Goal: Navigation & Orientation: Find specific page/section

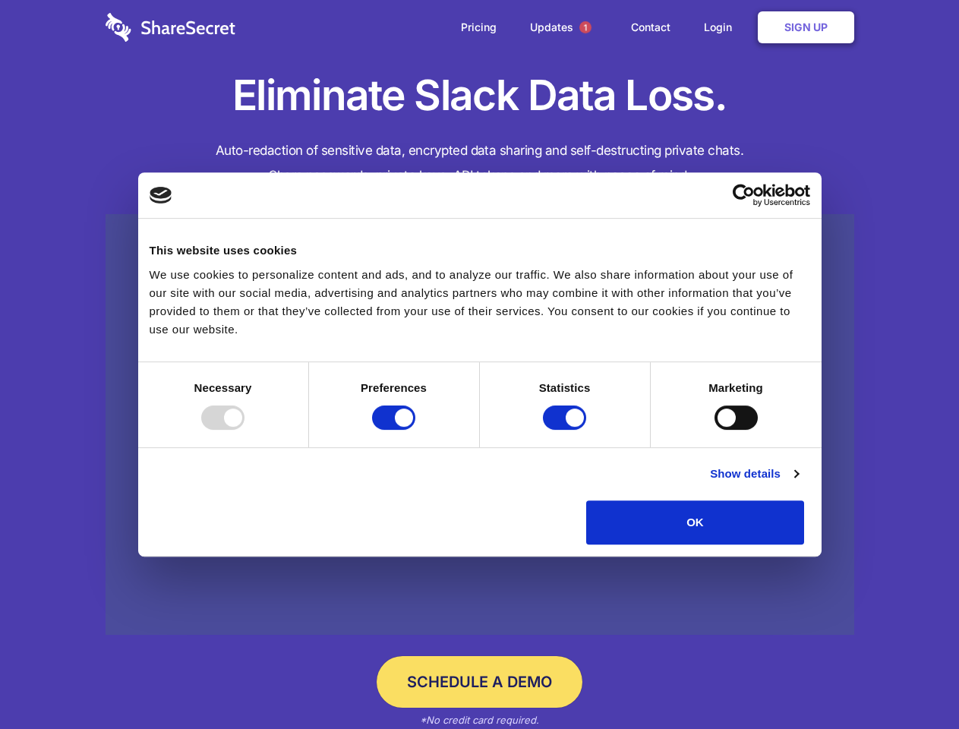
click at [244, 430] on div at bounding box center [222, 417] width 43 height 24
click at [415, 430] on input "Preferences" at bounding box center [393, 417] width 43 height 24
checkbox input "false"
click at [566, 430] on input "Statistics" at bounding box center [564, 417] width 43 height 24
checkbox input "false"
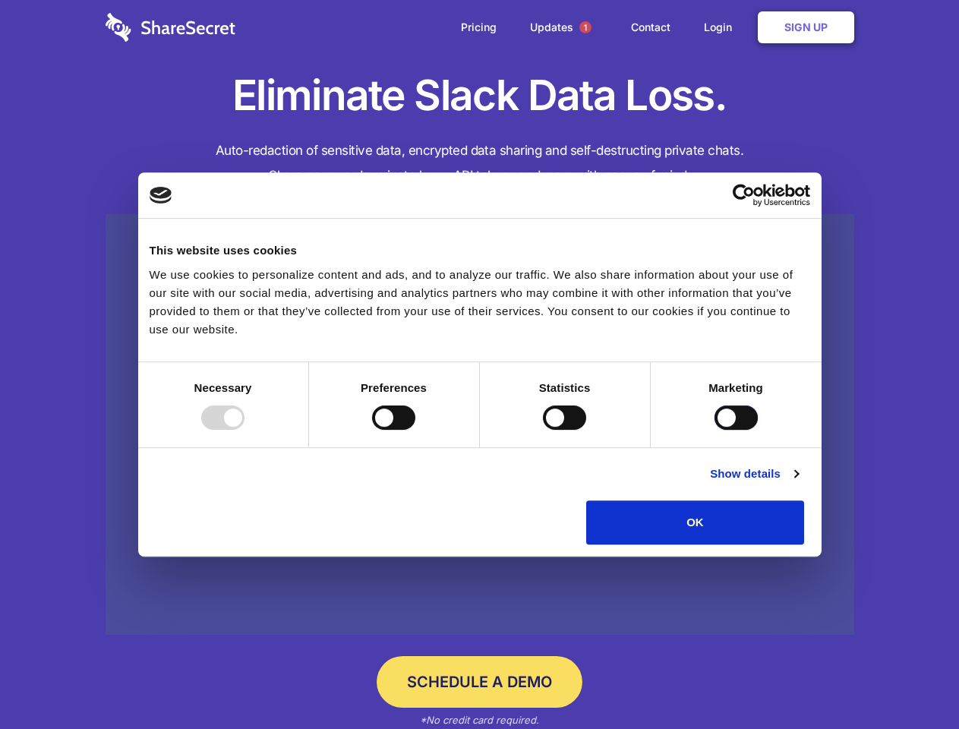
click at [714, 430] on input "Marketing" at bounding box center [735, 417] width 43 height 24
checkbox input "true"
click at [798, 483] on link "Show details" at bounding box center [754, 474] width 88 height 18
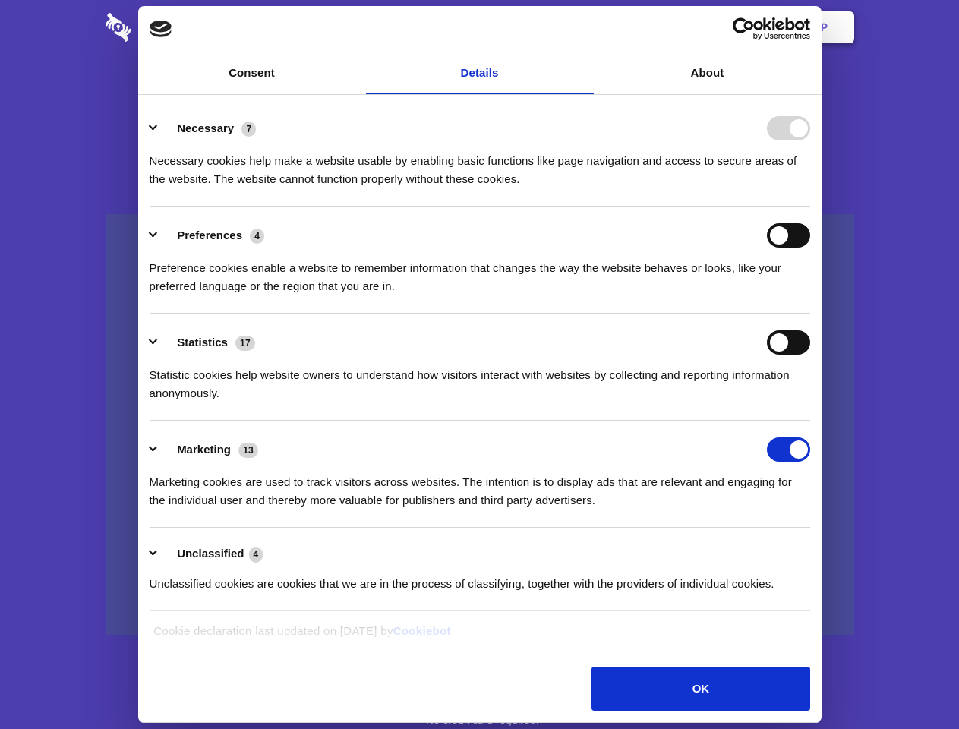
click at [810, 188] on div "Necessary cookies help make a website usable by enabling basic functions like p…" at bounding box center [480, 164] width 660 height 48
click at [585, 27] on span "1" at bounding box center [585, 27] width 12 height 12
